Goal: Task Accomplishment & Management: Complete application form

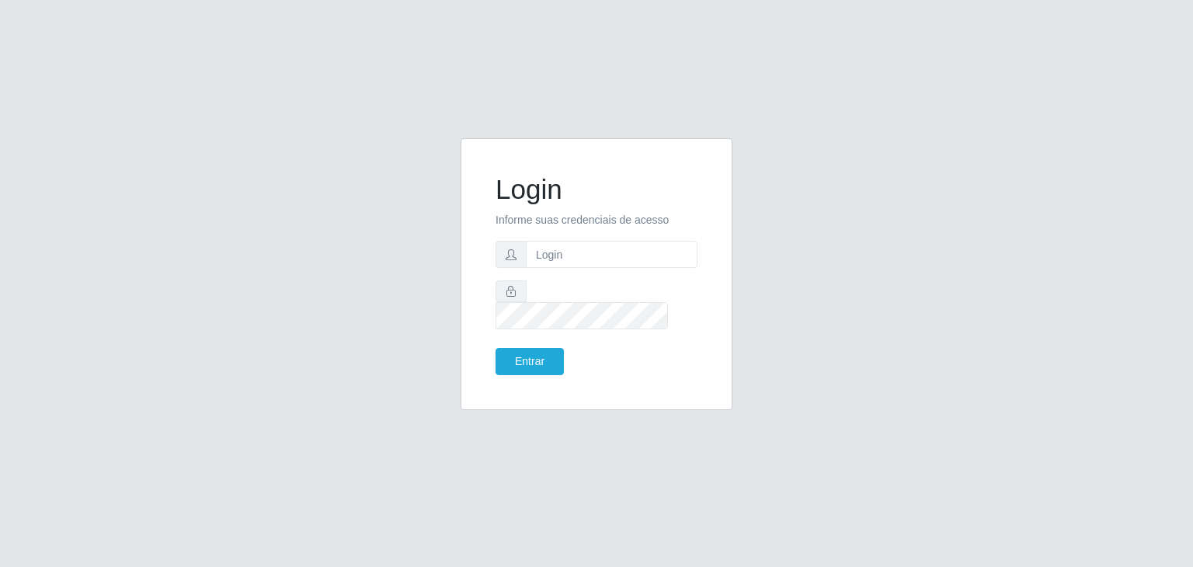
click at [627, 268] on input "text" at bounding box center [612, 254] width 172 height 27
type input "84988246872"
click at [496, 348] on button "Entrar" at bounding box center [530, 361] width 68 height 27
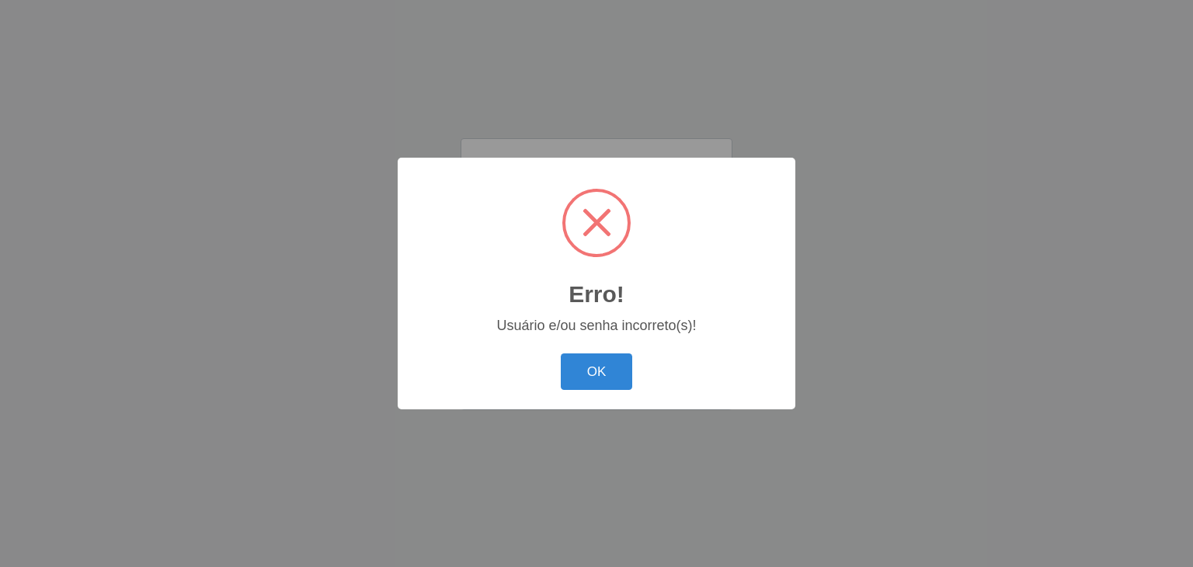
click at [561, 353] on button "OK" at bounding box center [597, 371] width 72 height 37
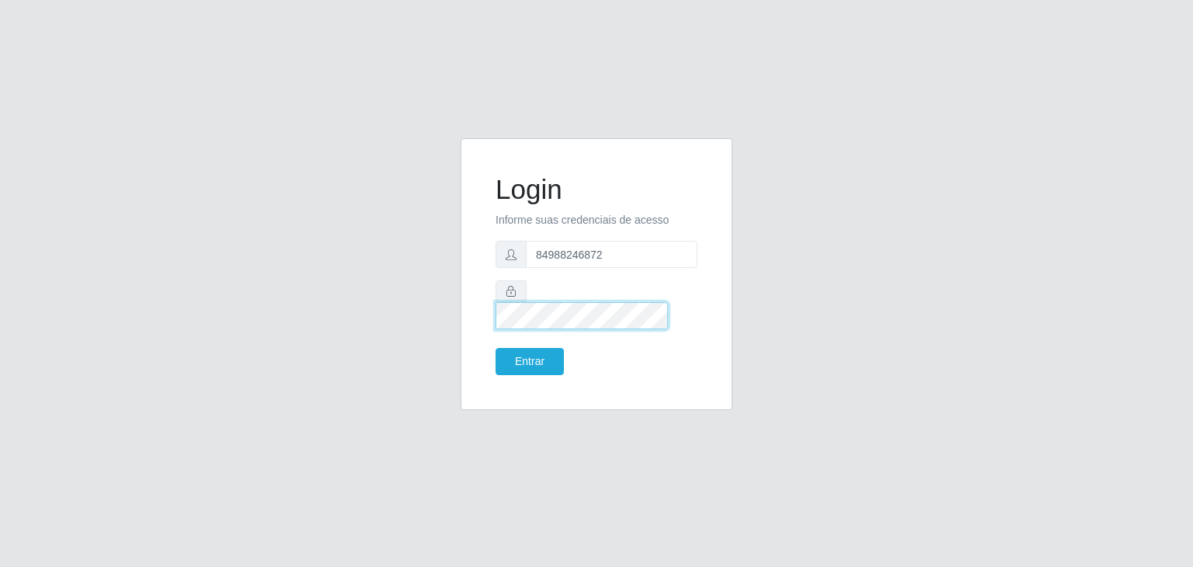
click at [496, 348] on button "Entrar" at bounding box center [530, 361] width 68 height 27
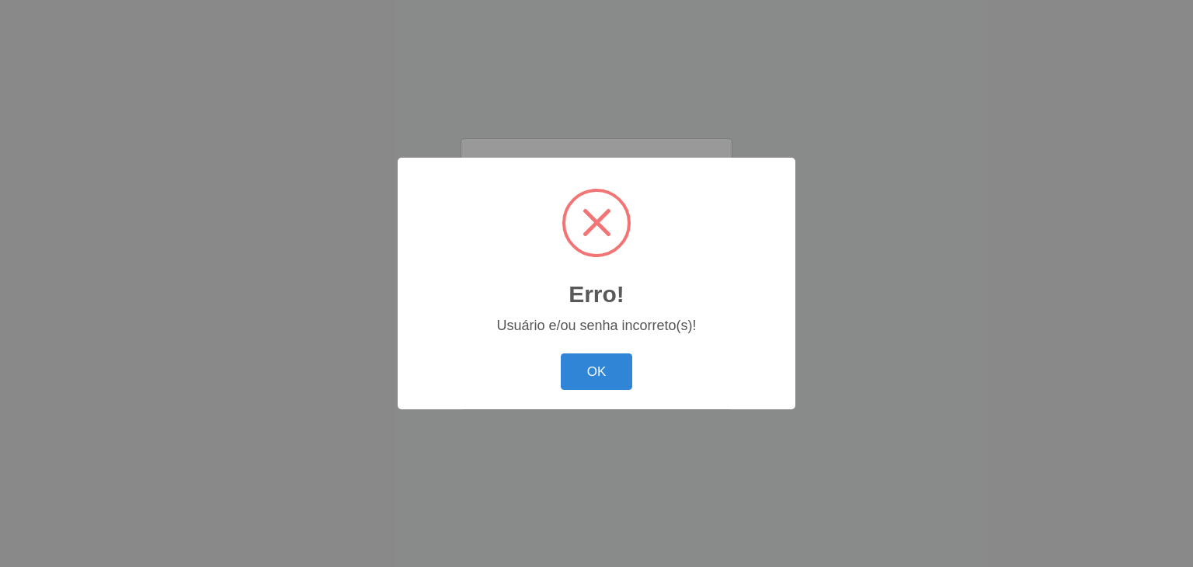
click at [561, 353] on button "OK" at bounding box center [597, 371] width 72 height 37
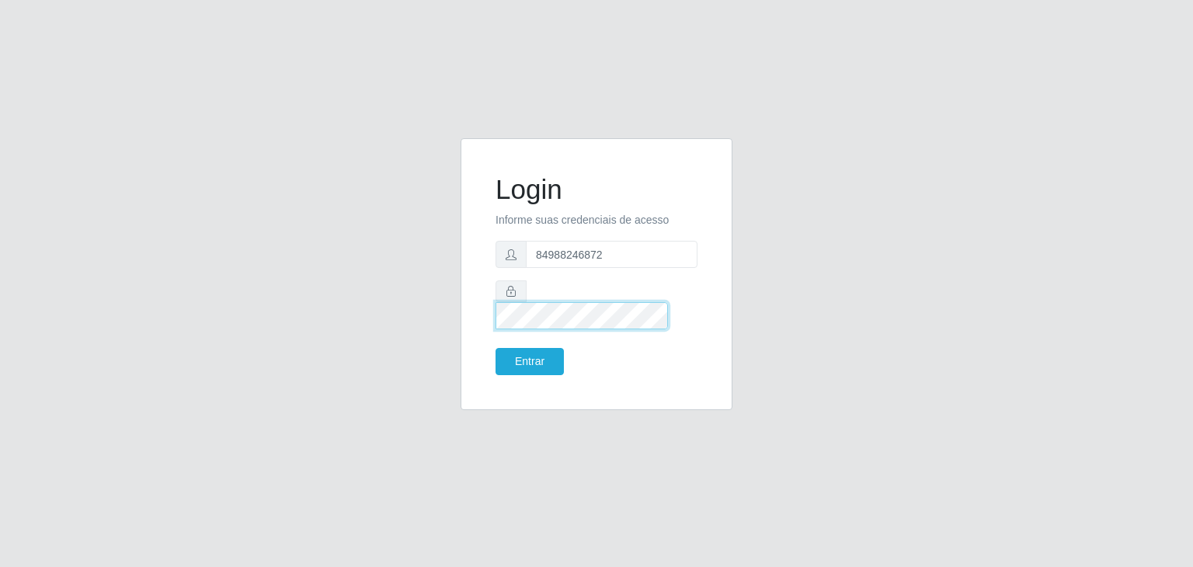
click at [496, 348] on button "Entrar" at bounding box center [530, 361] width 68 height 27
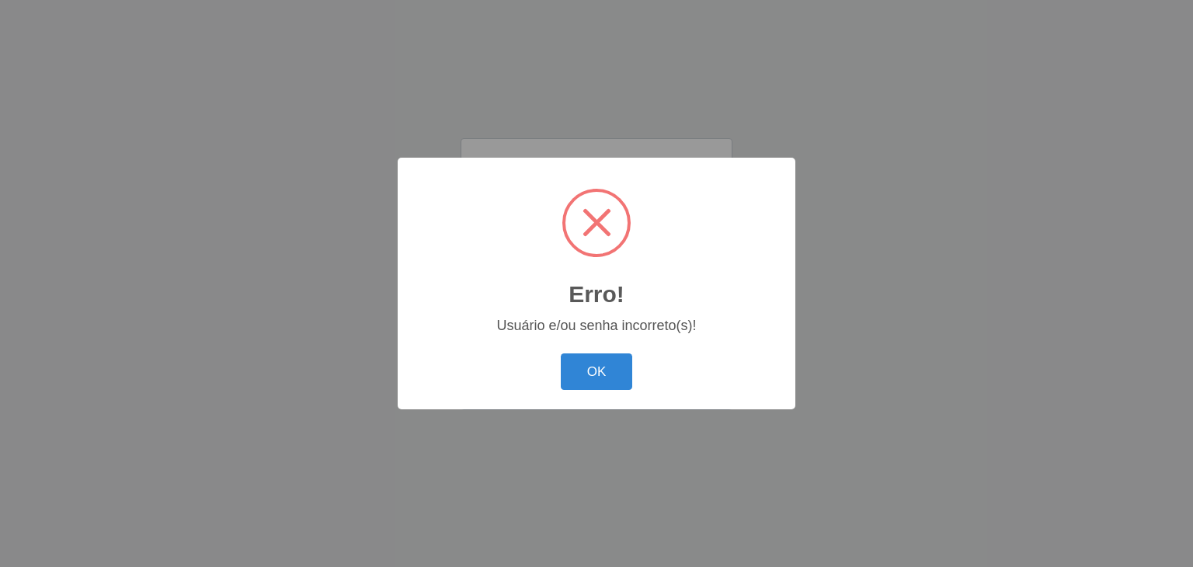
click at [561, 353] on button "OK" at bounding box center [597, 371] width 72 height 37
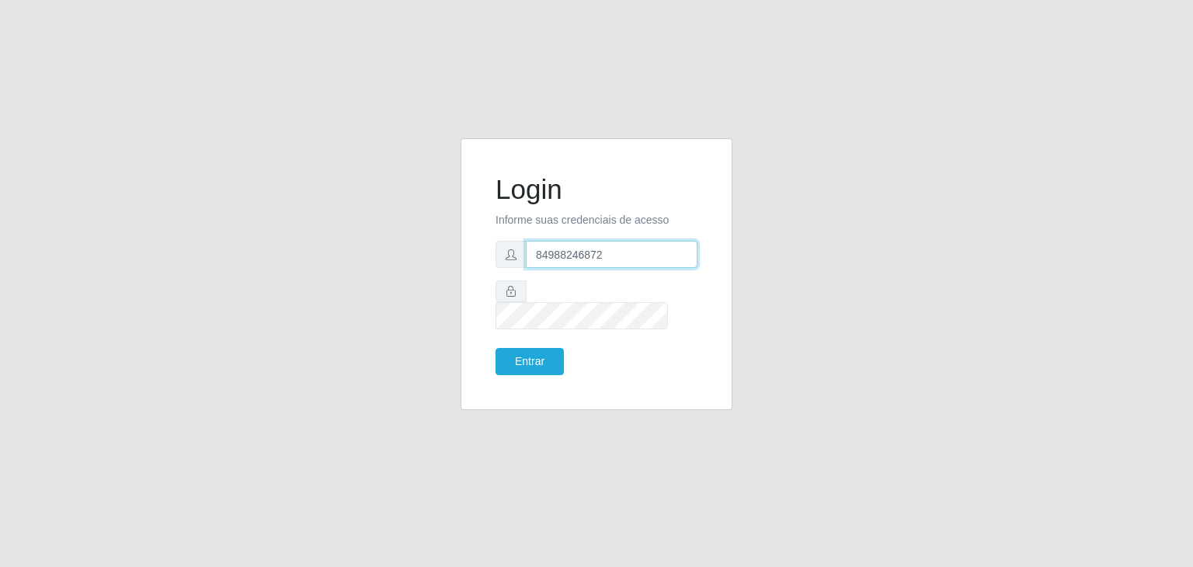
click at [549, 263] on input "84988246872" at bounding box center [612, 254] width 172 height 27
click at [538, 348] on button "Entrar" at bounding box center [530, 361] width 68 height 27
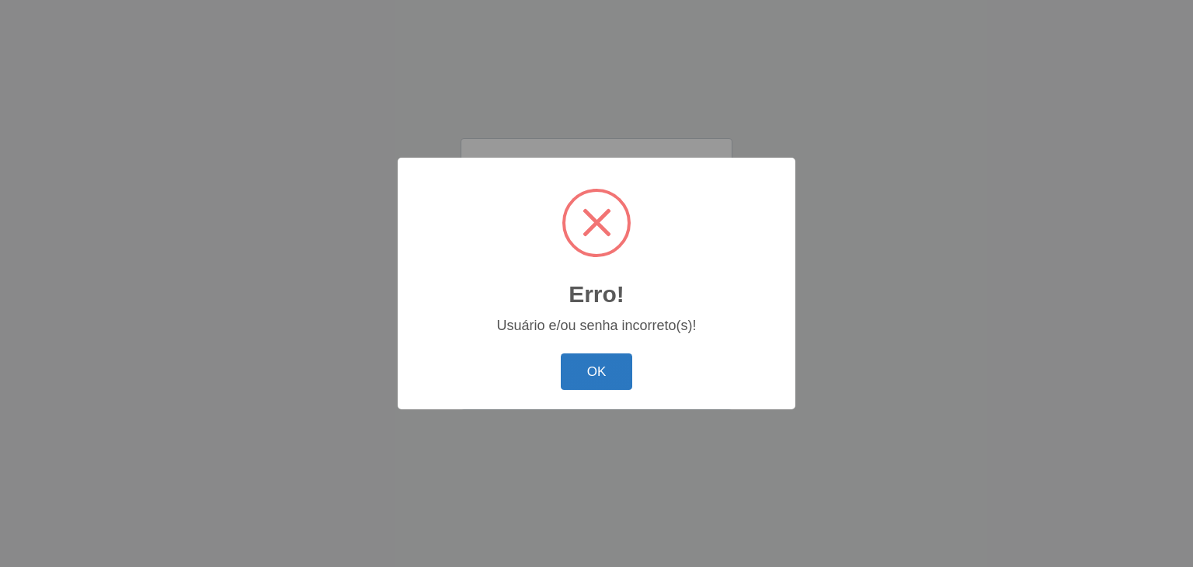
click at [606, 370] on button "OK" at bounding box center [597, 371] width 72 height 37
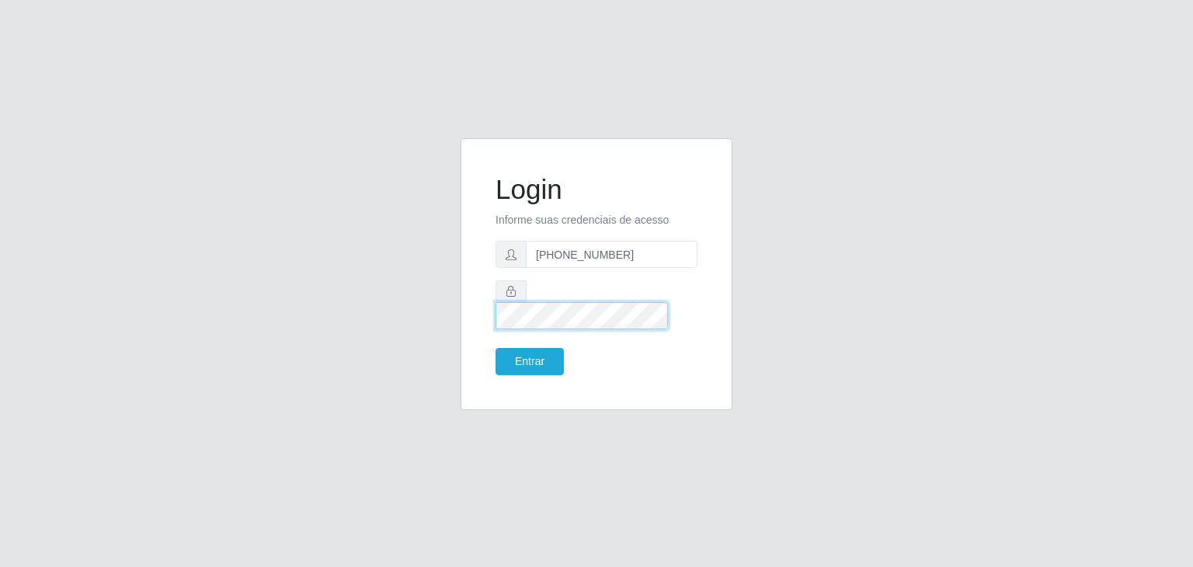
click at [489, 313] on div "Login Informe suas credenciais de acesso [PHONE_NUMBER] Entrar" at bounding box center [596, 274] width 233 height 233
click at [555, 265] on input "[PHONE_NUMBER]" at bounding box center [612, 254] width 172 height 27
click at [587, 267] on input "[PHONE_NUMBER]" at bounding box center [612, 254] width 172 height 27
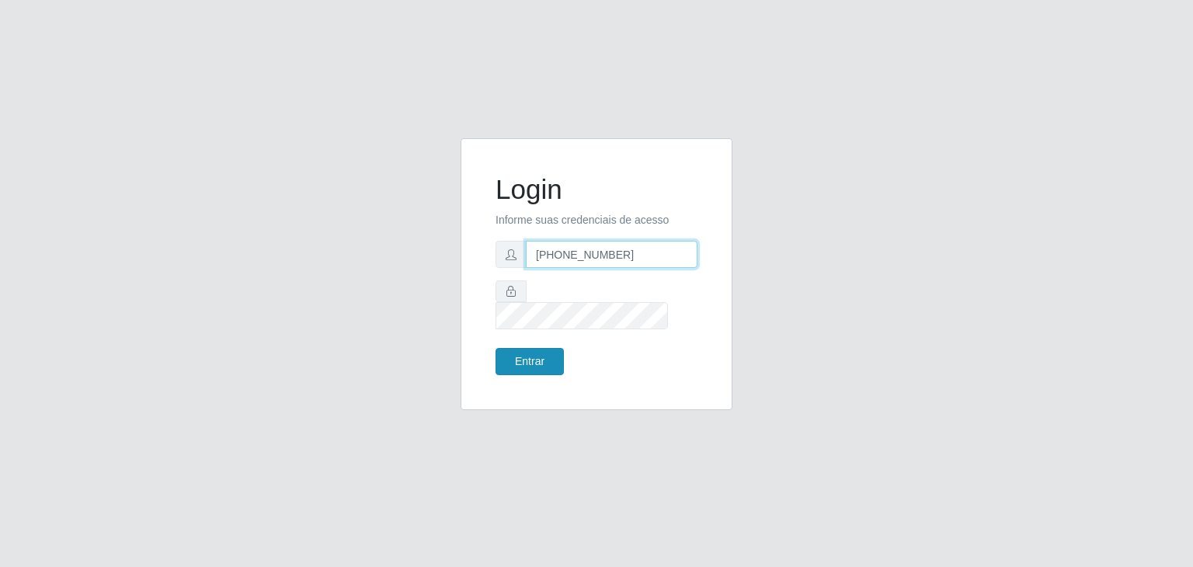
type input "[PHONE_NUMBER]"
click at [524, 348] on button "Entrar" at bounding box center [530, 361] width 68 height 27
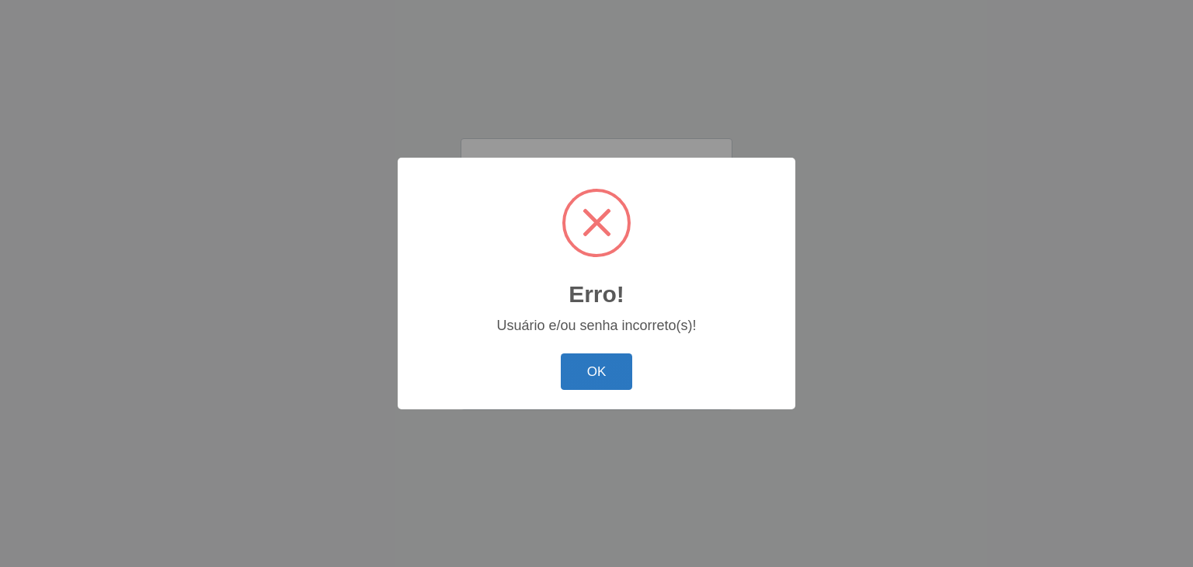
click at [584, 373] on button "OK" at bounding box center [597, 371] width 72 height 37
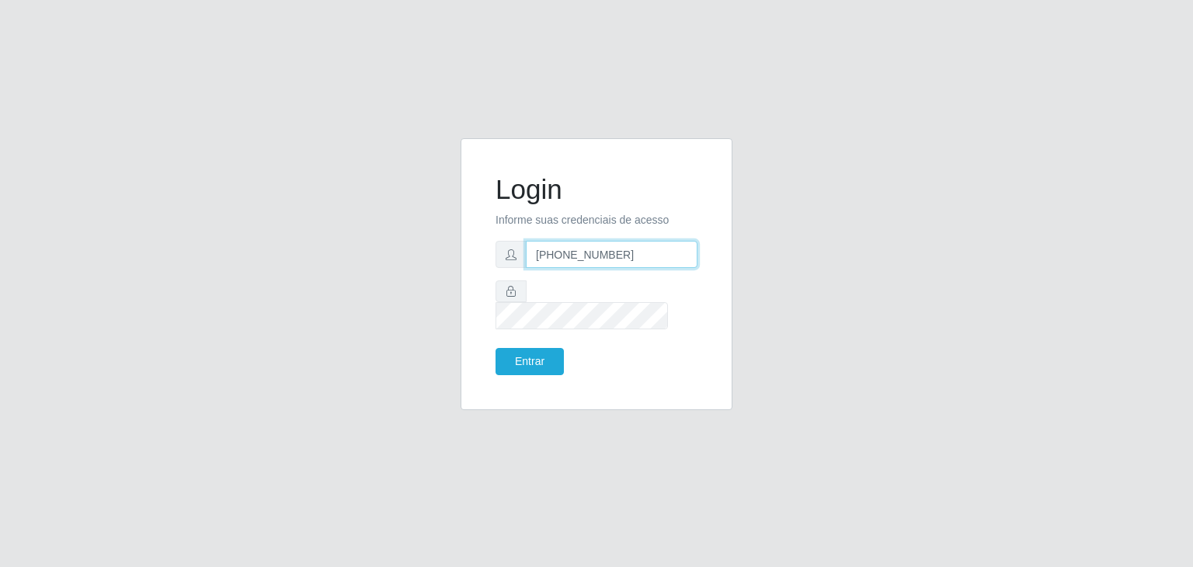
drag, startPoint x: 623, startPoint y: 271, endPoint x: 505, endPoint y: 268, distance: 118.1
click at [516, 268] on div "[PHONE_NUMBER]" at bounding box center [597, 254] width 202 height 27
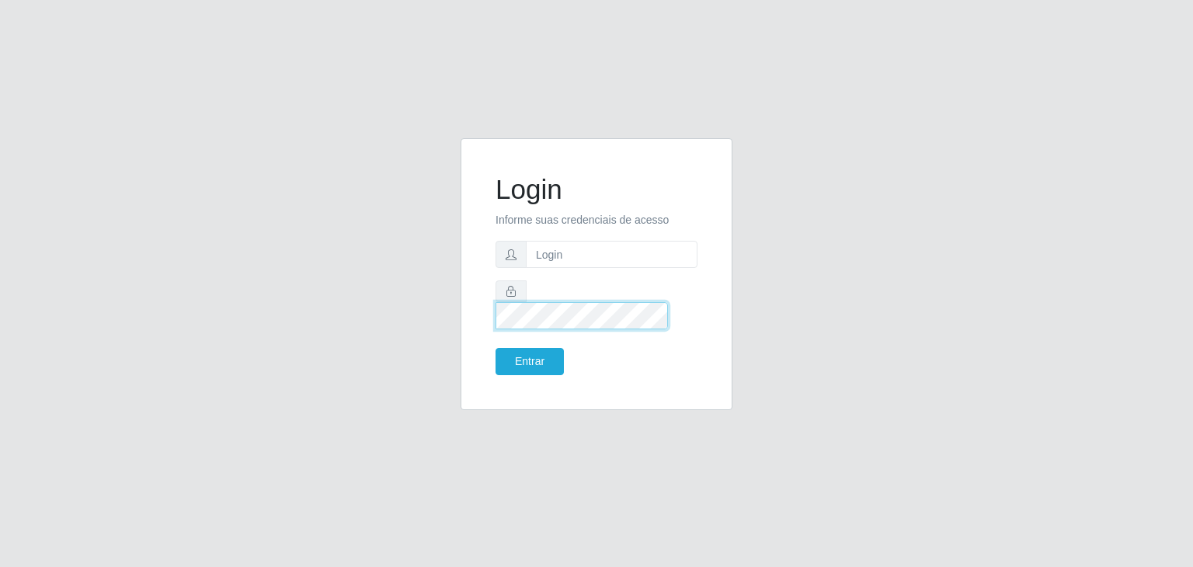
click at [472, 296] on div "Login Informe suas credenciais de acesso Entrar" at bounding box center [597, 274] width 272 height 272
click at [571, 266] on input "text" at bounding box center [612, 254] width 172 height 27
type input "84988246872"
click at [496, 348] on button "Entrar" at bounding box center [530, 361] width 68 height 27
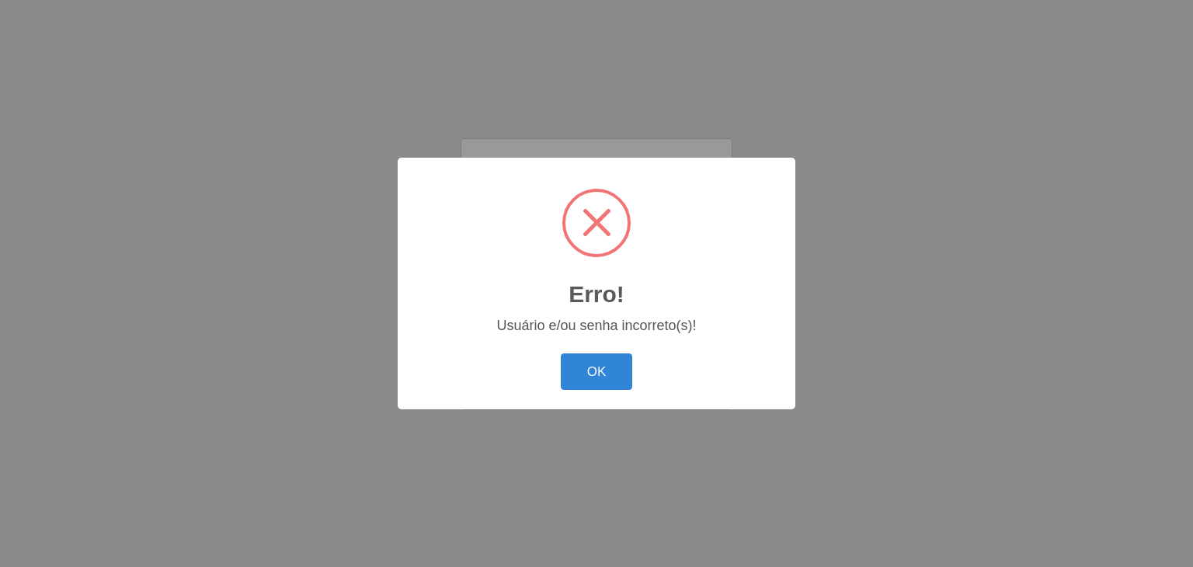
click at [561, 353] on button "OK" at bounding box center [597, 371] width 72 height 37
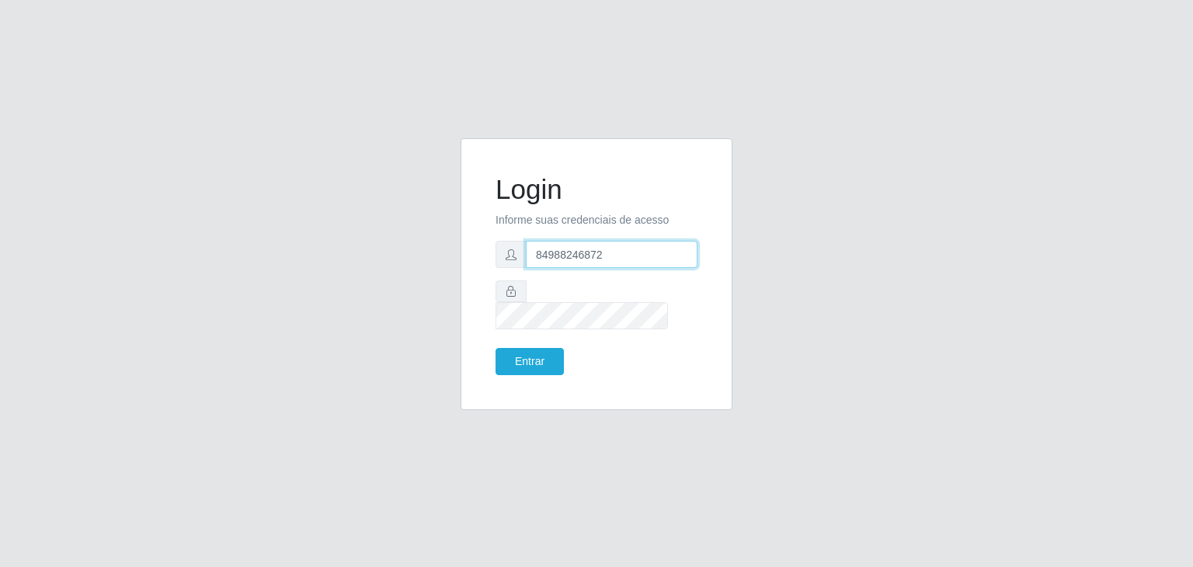
click at [618, 266] on input "84988246872" at bounding box center [612, 254] width 172 height 27
click at [541, 265] on input "84988246872" at bounding box center [612, 254] width 172 height 27
click at [551, 262] on input "84988246872" at bounding box center [612, 254] width 172 height 27
click at [559, 262] on input "84988246872" at bounding box center [612, 254] width 172 height 27
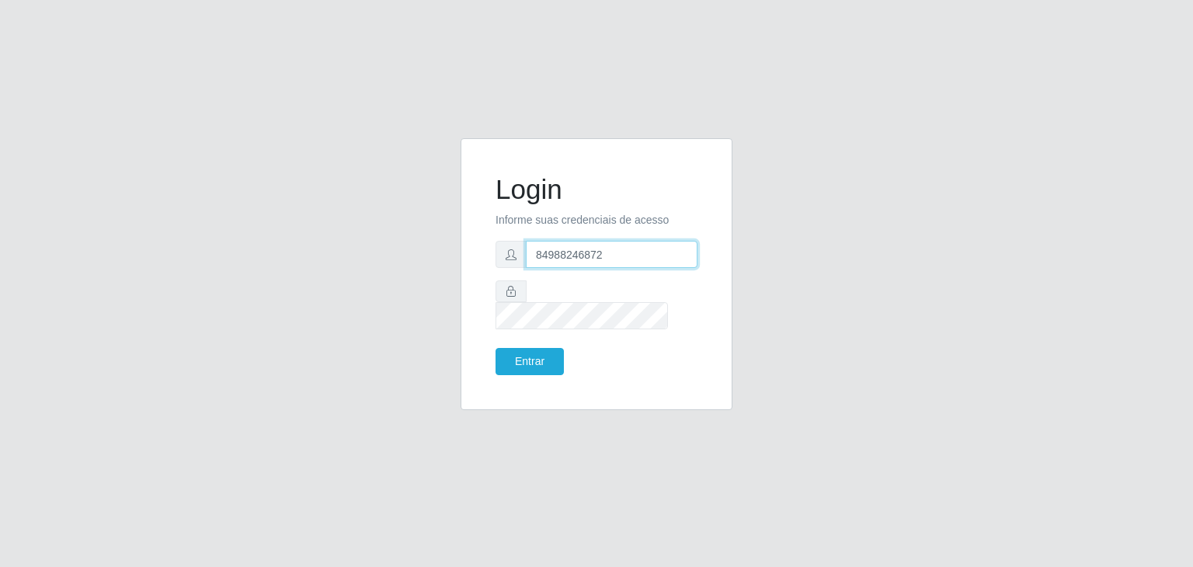
click at [562, 263] on input "84988246872" at bounding box center [612, 254] width 172 height 27
click at [567, 263] on input "84988246872" at bounding box center [612, 254] width 172 height 27
click at [575, 265] on input "84988246872" at bounding box center [612, 254] width 172 height 27
click at [585, 265] on input "84988246872" at bounding box center [612, 254] width 172 height 27
click at [588, 265] on input "84988246872" at bounding box center [612, 254] width 172 height 27
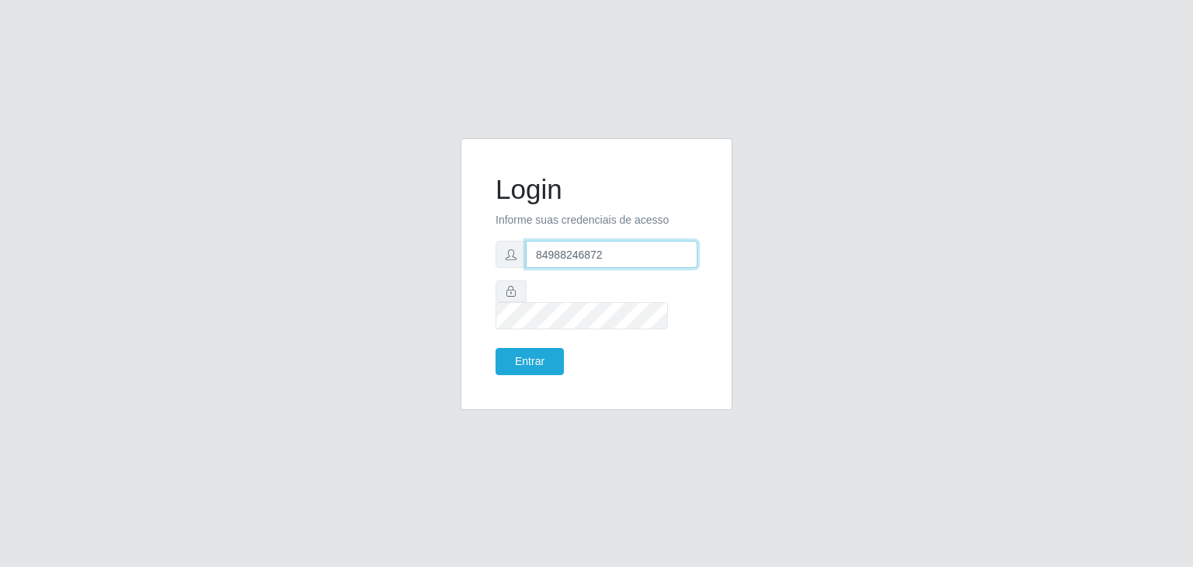
click at [600, 265] on input "84988246872" at bounding box center [612, 254] width 172 height 27
click at [606, 265] on input "84988246872" at bounding box center [612, 254] width 172 height 27
click at [501, 308] on div at bounding box center [597, 304] width 202 height 49
